Goal: Information Seeking & Learning: Learn about a topic

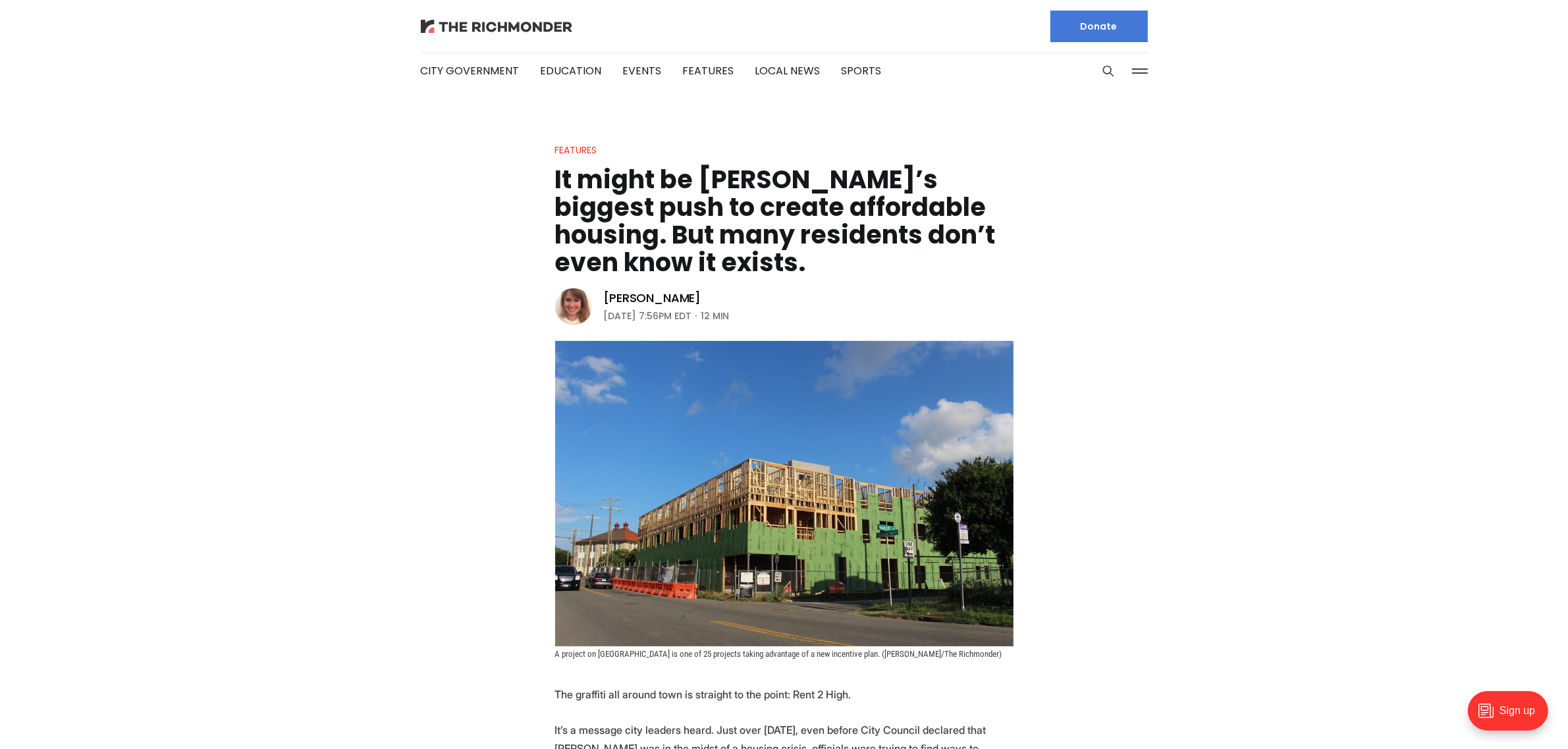
click at [533, 27] on img at bounding box center [497, 26] width 151 height 13
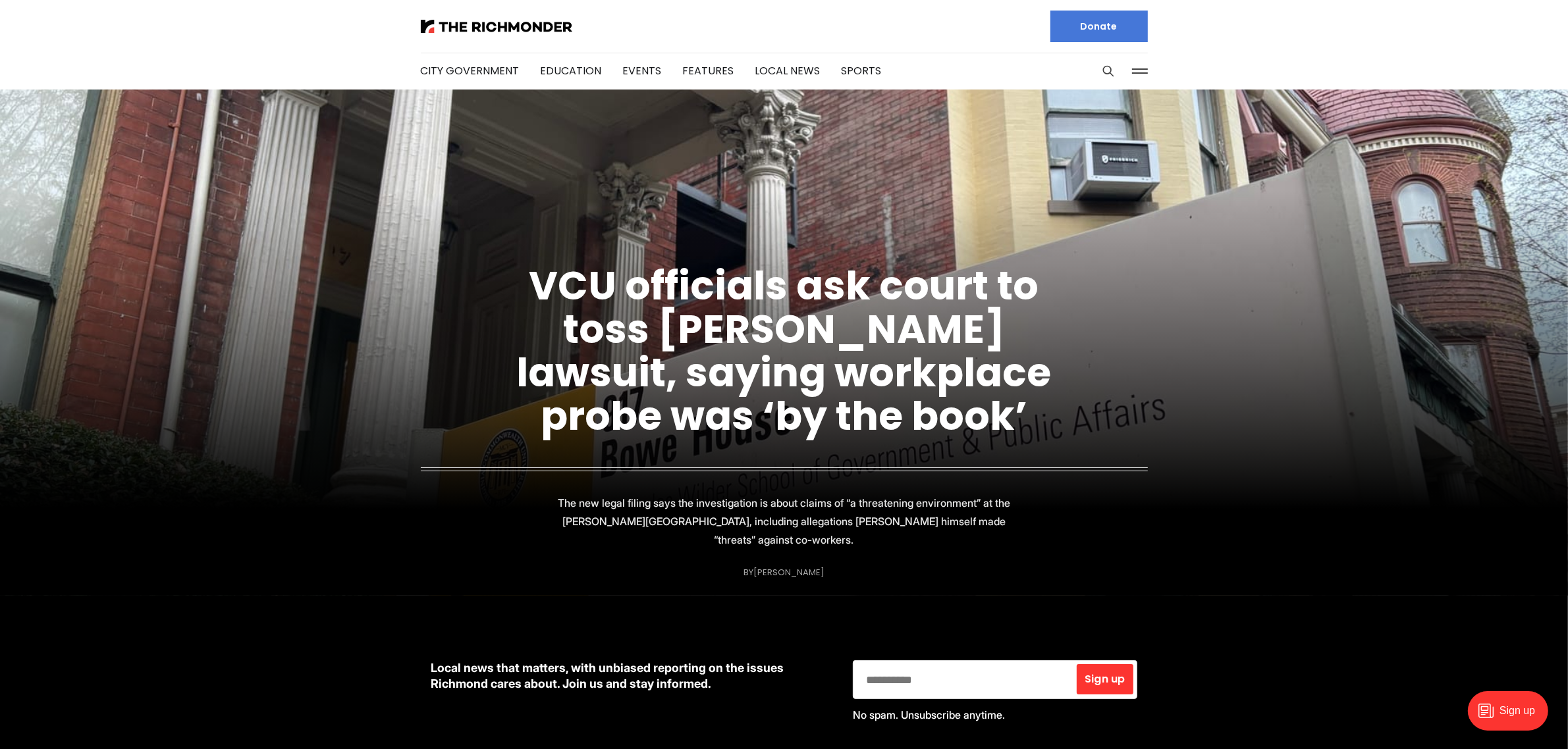
drag, startPoint x: 818, startPoint y: 550, endPoint x: 807, endPoint y: 218, distance: 332.2
click at [462, 76] on link "City Government" at bounding box center [470, 70] width 99 height 15
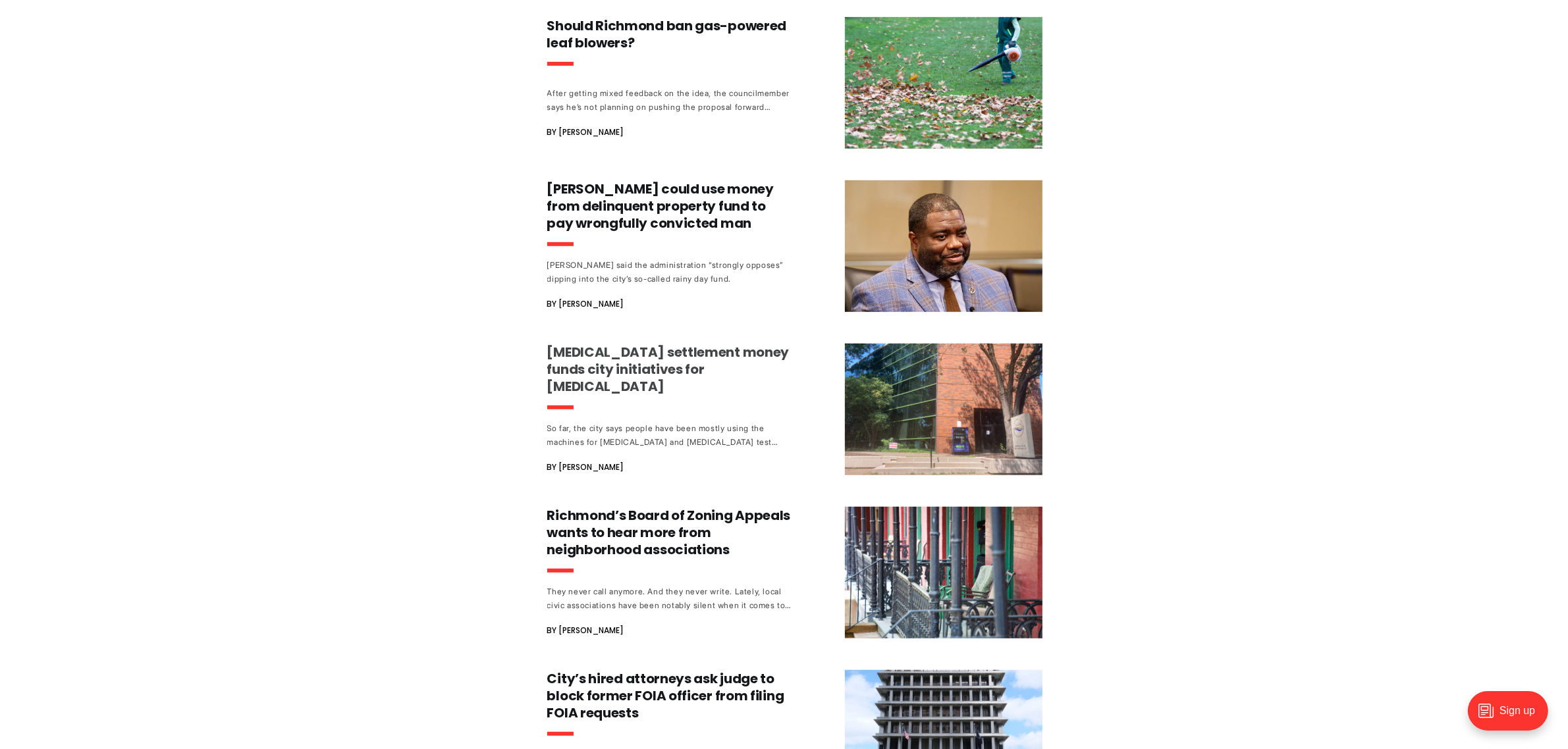
scroll to position [905, 0]
